Goal: Complete application form

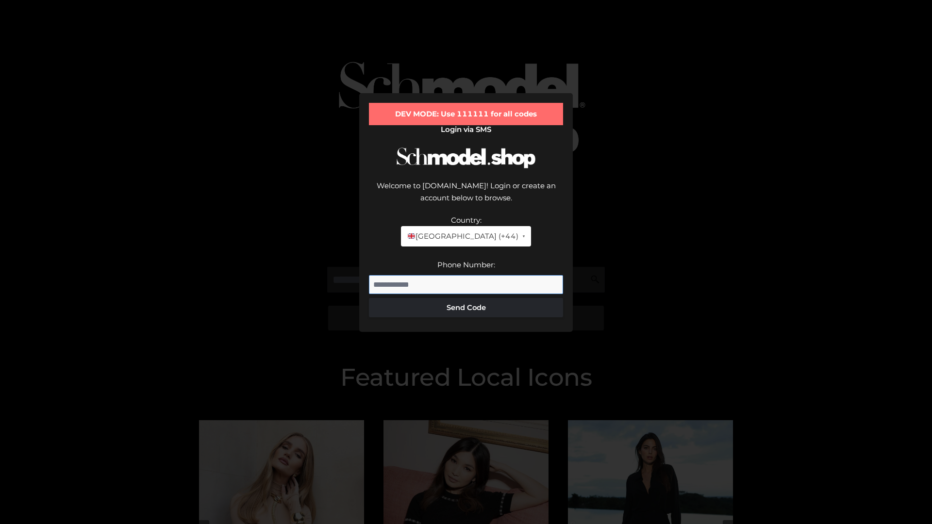
click at [466, 275] on input "Phone Number:" at bounding box center [466, 284] width 194 height 19
type input "**********"
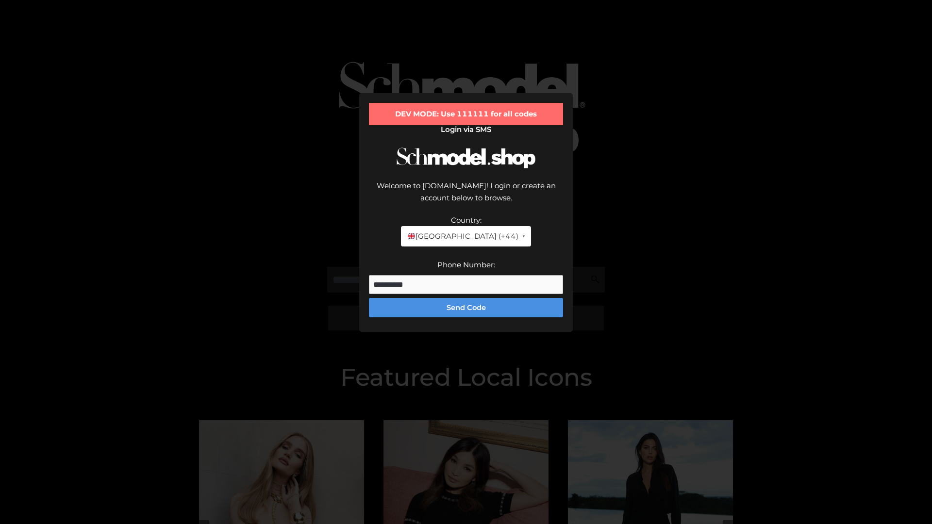
click at [466, 298] on button "Send Code" at bounding box center [466, 307] width 194 height 19
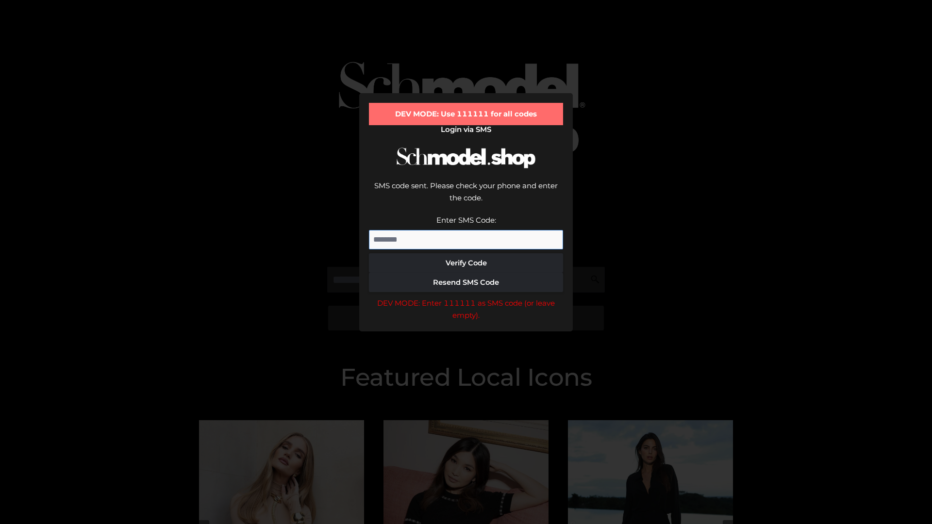
click at [466, 230] on input "Enter SMS Code:" at bounding box center [466, 239] width 194 height 19
type input "******"
click at [466, 253] on button "Verify Code" at bounding box center [466, 262] width 194 height 19
click at [466, 297] on div "DEV MODE: Enter 111111 as SMS code (or leave empty)." at bounding box center [466, 309] width 194 height 25
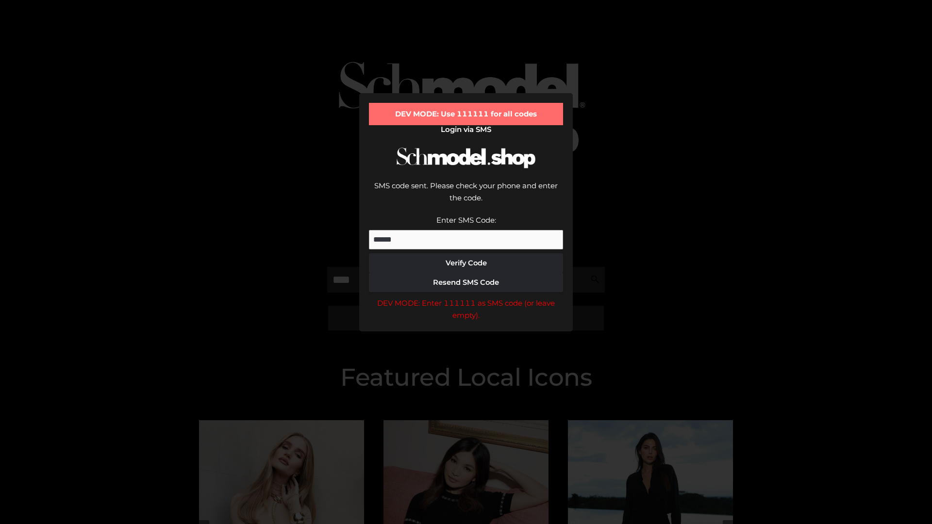
click at [466, 297] on div "DEV MODE: Enter 111111 as SMS code (or leave empty)." at bounding box center [466, 309] width 194 height 25
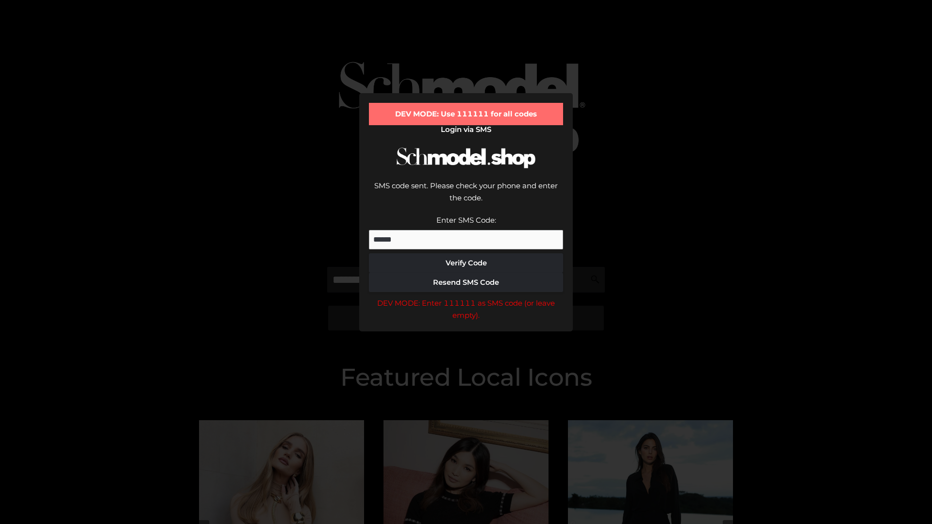
click at [466, 297] on div "DEV MODE: Enter 111111 as SMS code (or leave empty)." at bounding box center [466, 309] width 194 height 25
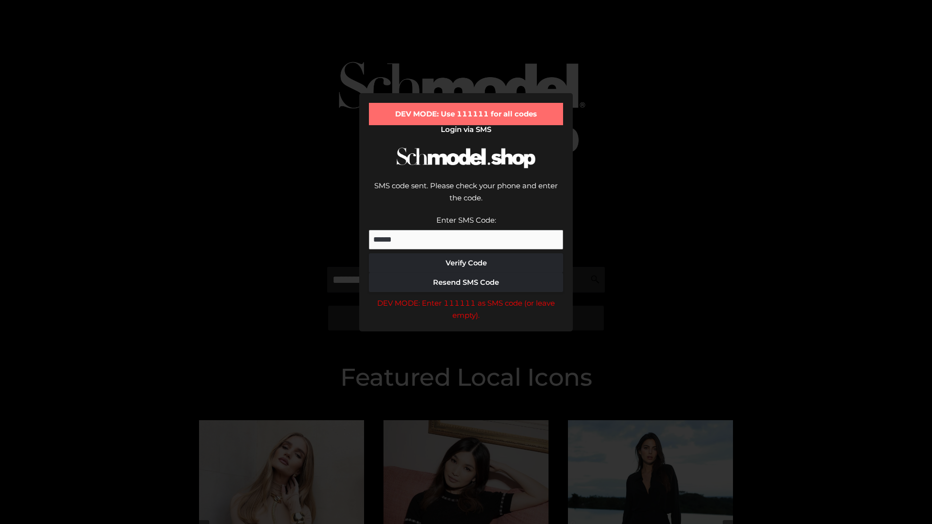
click at [466, 297] on div "DEV MODE: Enter 111111 as SMS code (or leave empty)." at bounding box center [466, 309] width 194 height 25
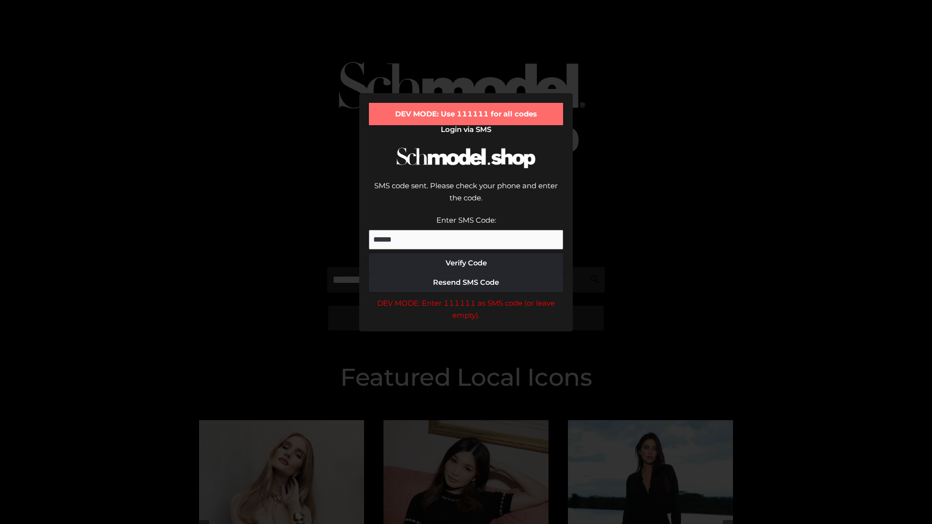
click at [466, 297] on div "DEV MODE: Enter 111111 as SMS code (or leave empty)." at bounding box center [466, 309] width 194 height 25
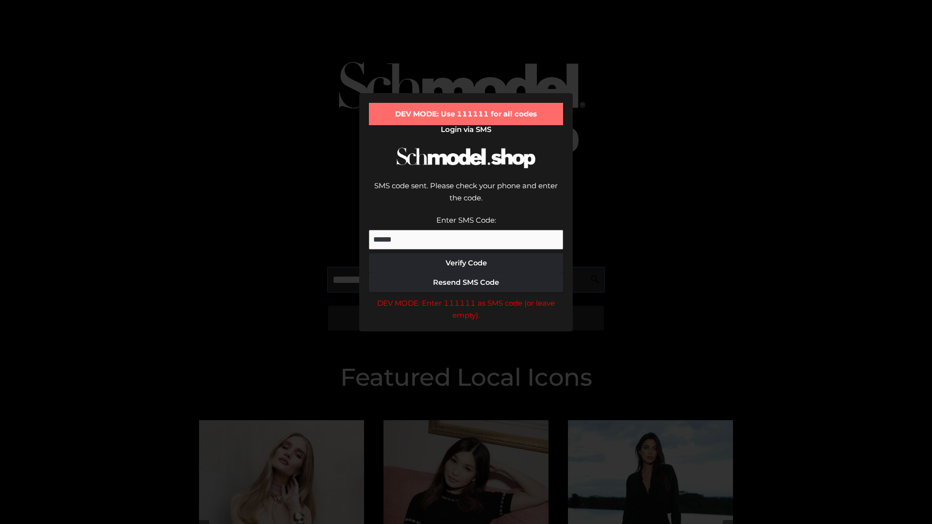
scroll to position [0, 0]
click at [466, 297] on div "DEV MODE: Enter 111111 as SMS code (or leave empty)." at bounding box center [466, 309] width 194 height 25
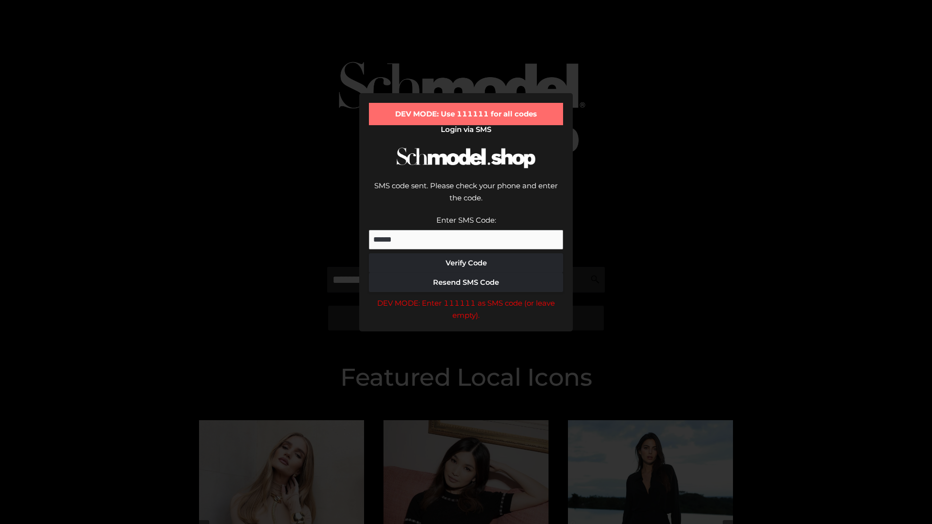
click at [466, 297] on div "DEV MODE: Enter 111111 as SMS code (or leave empty)." at bounding box center [466, 309] width 194 height 25
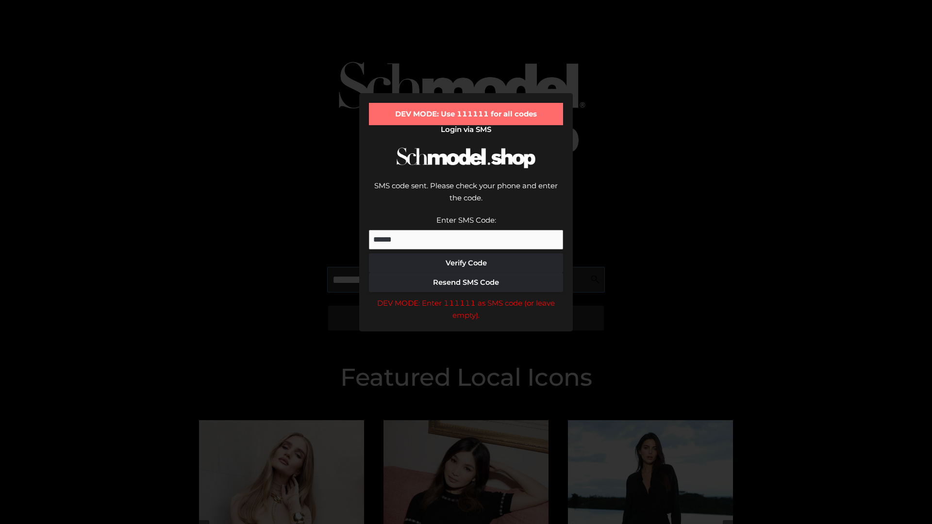
scroll to position [0, 59]
click at [466, 297] on div "DEV MODE: Enter 111111 as SMS code (or leave empty)." at bounding box center [466, 309] width 194 height 25
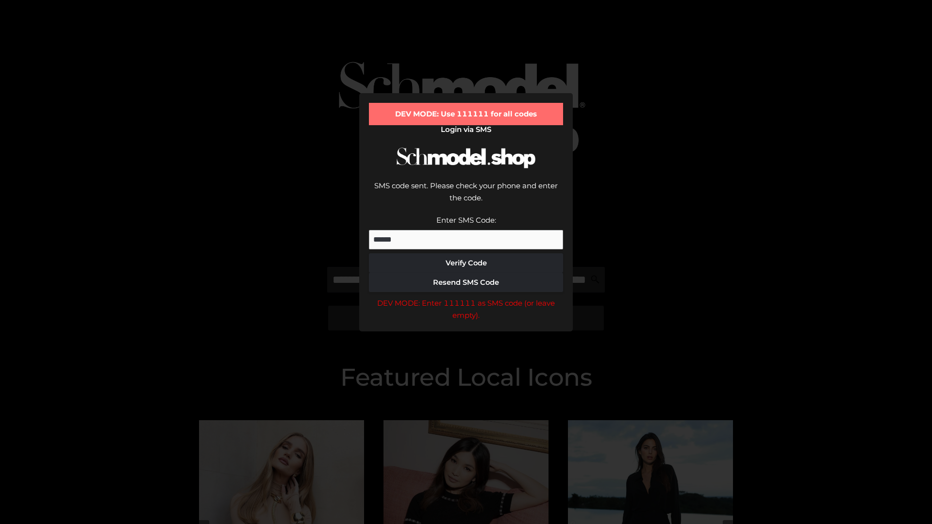
click at [466, 297] on div "DEV MODE: Enter 111111 as SMS code (or leave empty)." at bounding box center [466, 309] width 194 height 25
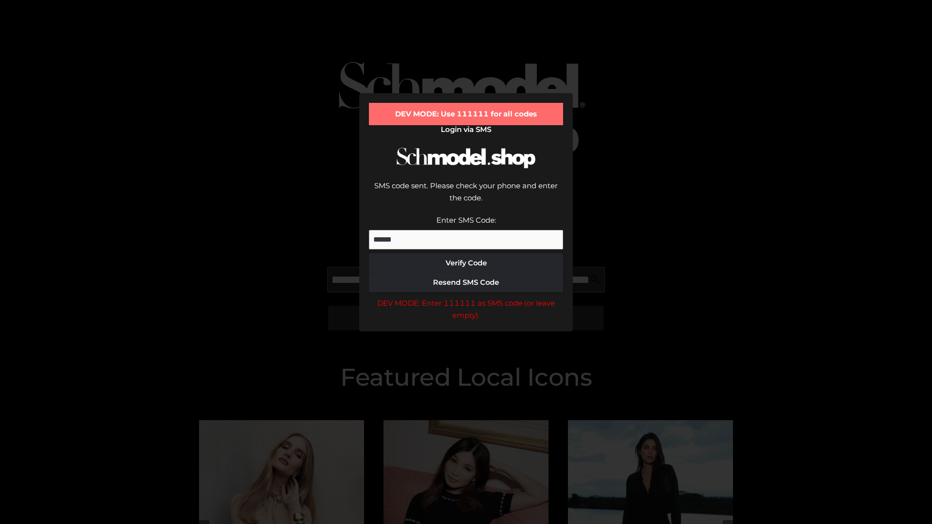
scroll to position [0, 120]
click at [466, 297] on div "DEV MODE: Enter 111111 as SMS code (or leave empty)." at bounding box center [466, 309] width 194 height 25
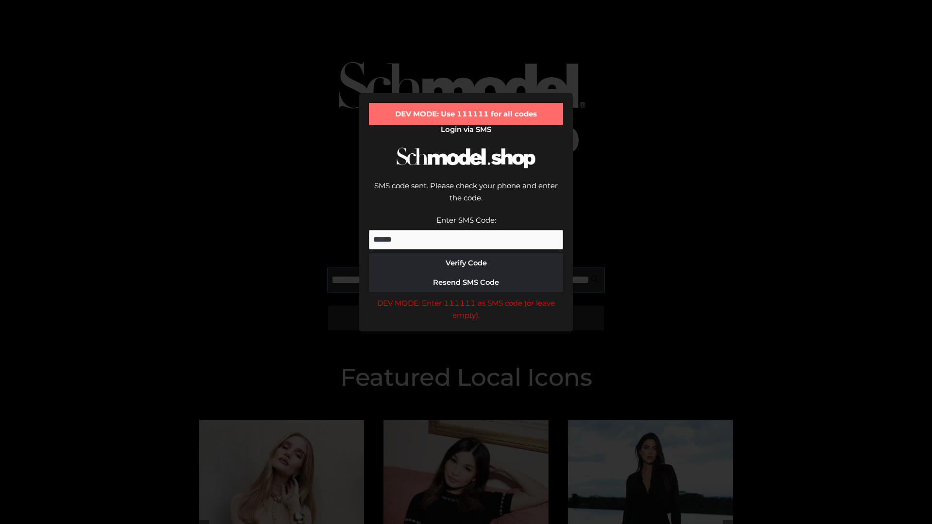
type input "**********"
